Goal: Transaction & Acquisition: Purchase product/service

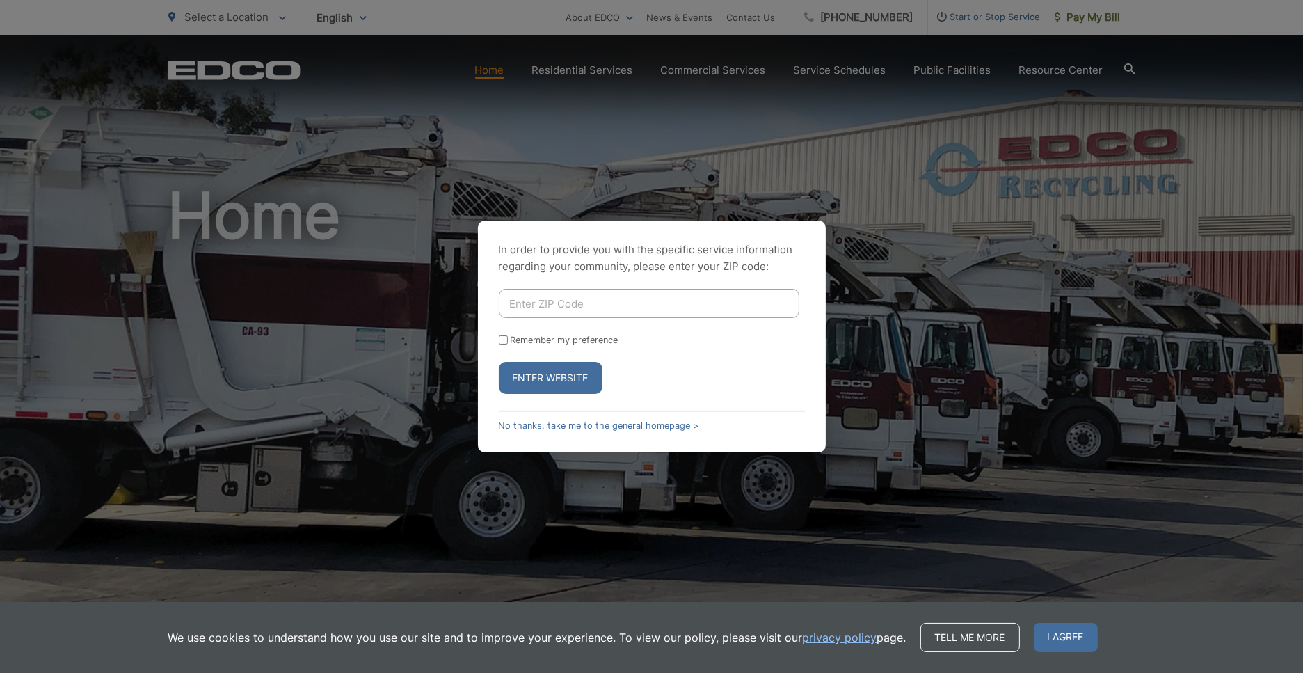
click at [571, 292] on input "Enter ZIP Code" at bounding box center [649, 303] width 301 height 29
type input "92082"
click at [499, 362] on button "Enter Website" at bounding box center [551, 378] width 104 height 32
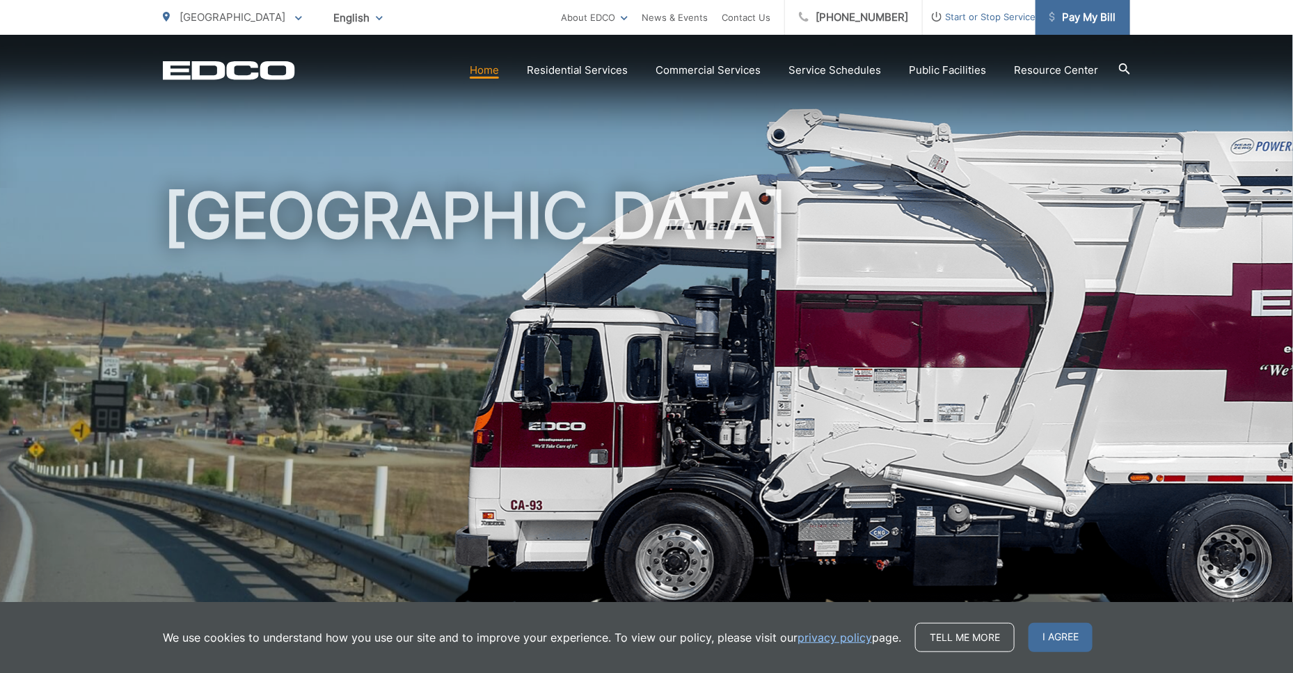
click at [1106, 17] on span "Pay My Bill" at bounding box center [1082, 17] width 66 height 17
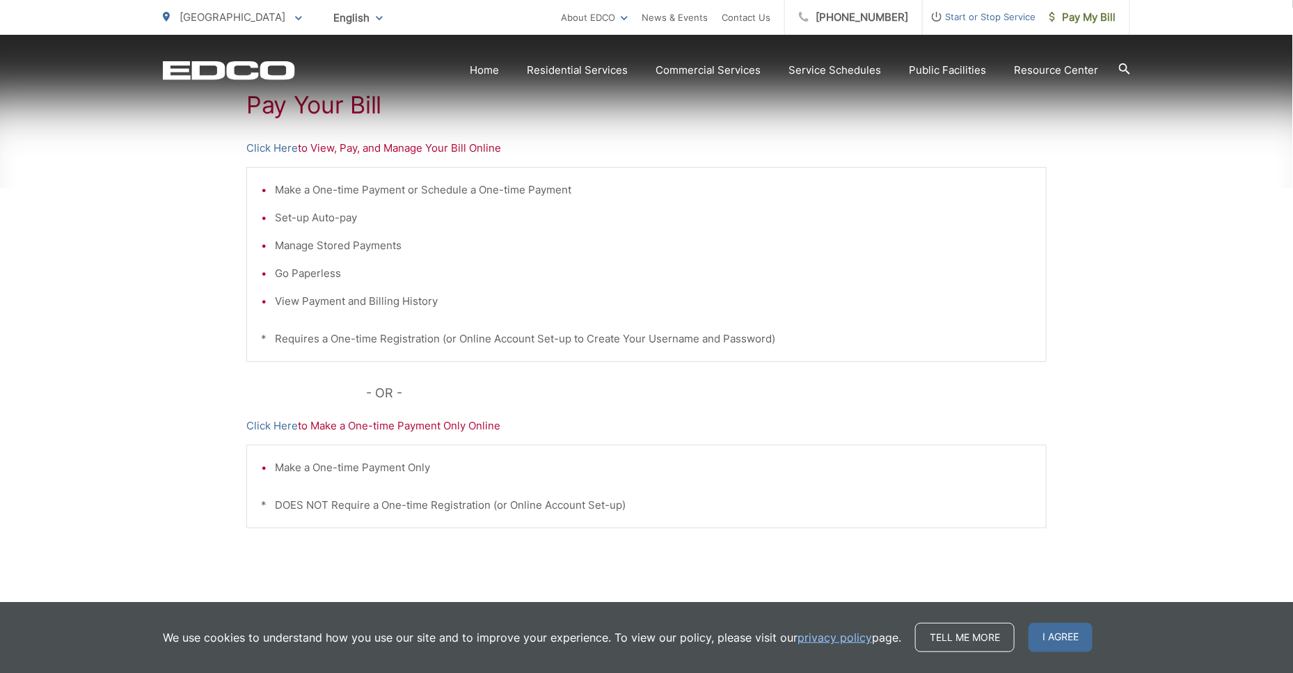
scroll to position [316, 0]
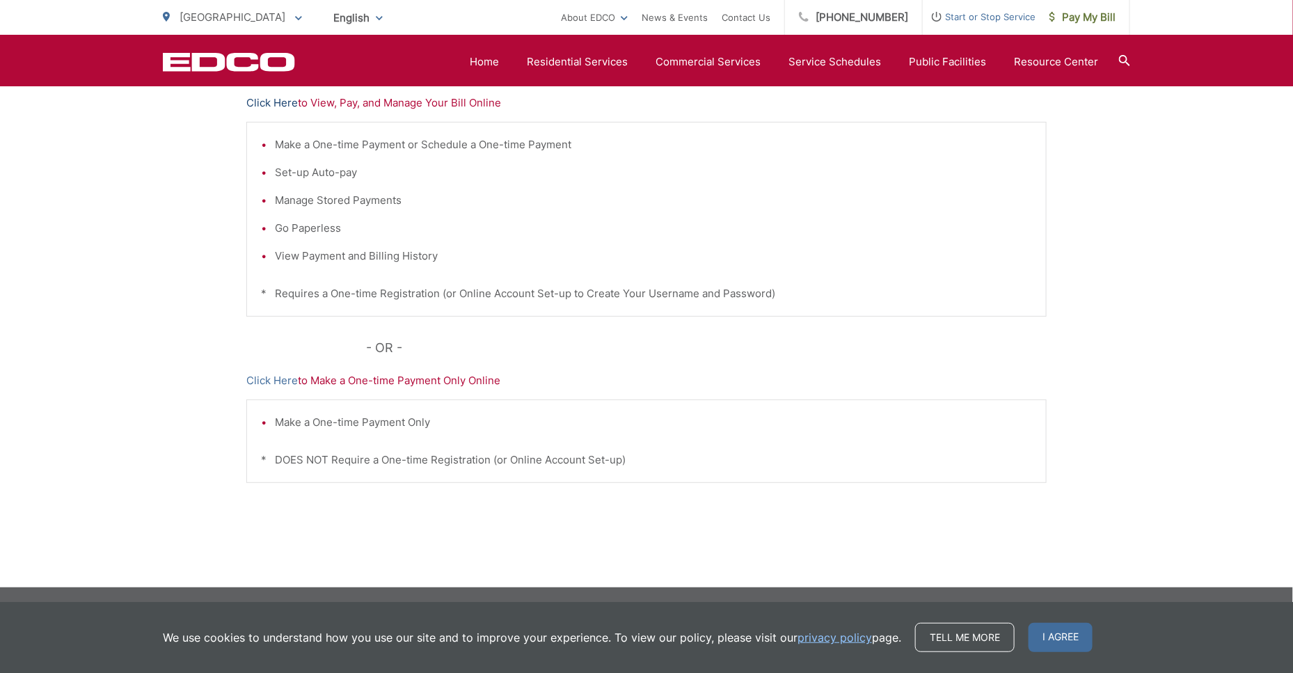
click at [285, 97] on link "Click Here" at bounding box center [271, 103] width 51 height 17
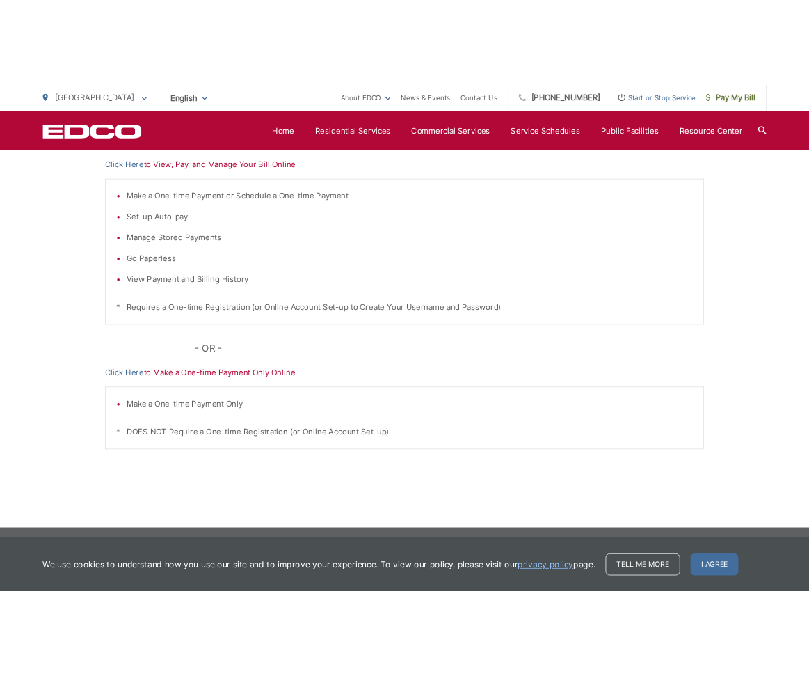
scroll to position [198, 0]
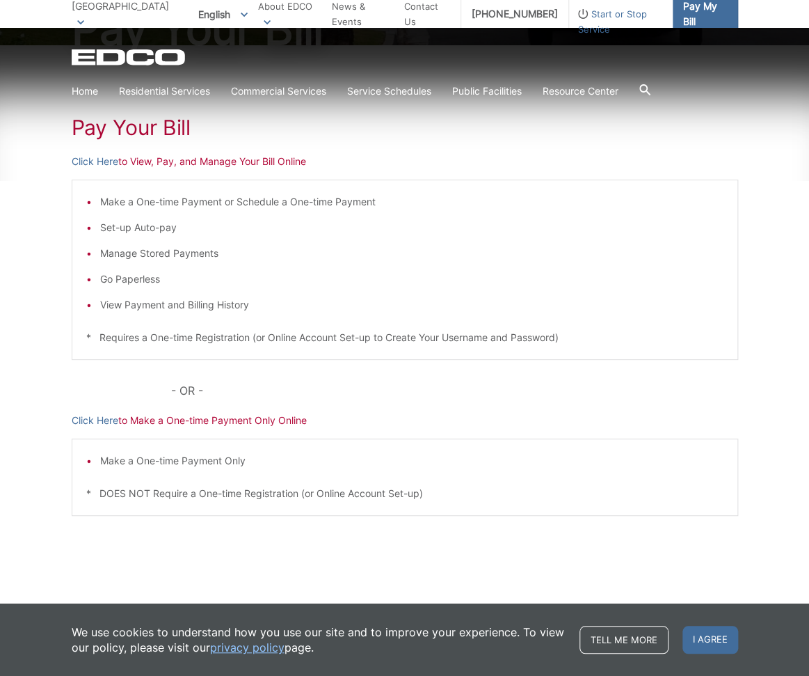
click at [708, 16] on span "Pay My Bill" at bounding box center [705, 14] width 44 height 31
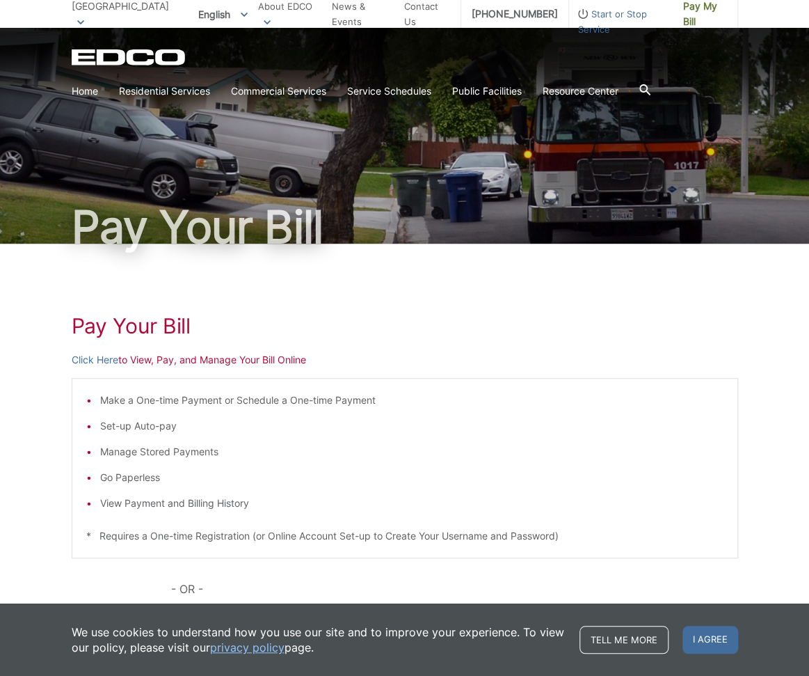
click at [93, 351] on div "Pay Your Bill Click Here to View, Pay, and Manage Your Bill Online Make a One-t…" at bounding box center [405, 524] width 667 height 561
click at [97, 361] on link "Click Here" at bounding box center [95, 359] width 47 height 15
